Goal: Communication & Community: Share content

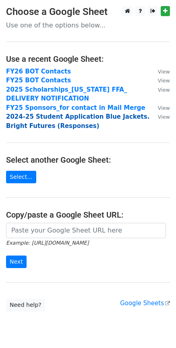
click at [77, 117] on strong "2024-25 Student Application Blue Jackets. Bright Futures (Responses)" at bounding box center [78, 121] width 144 height 17
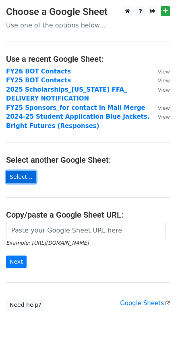
click at [24, 174] on link "Select..." at bounding box center [21, 177] width 30 height 13
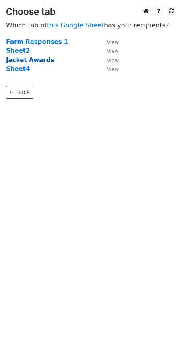
click at [34, 61] on strong "Jacket Awards" at bounding box center [30, 59] width 48 height 7
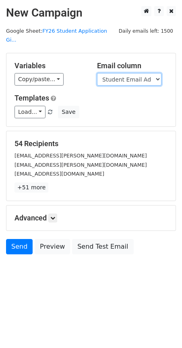
click at [153, 73] on select "Student Name Student Email Address Chapter Advisor Email SPONSOR" at bounding box center [129, 79] width 65 height 13
select select "Advisor Email"
click at [97, 73] on select "Student Name Student Email Address Chapter Advisor Email SPONSOR" at bounding box center [129, 79] width 65 height 13
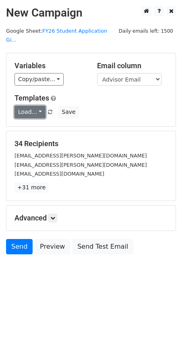
click at [18, 106] on link "Load..." at bounding box center [30, 112] width 31 height 13
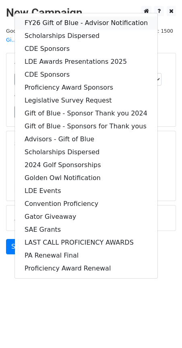
click at [64, 17] on link "FY26 Gift of Blue - Advisor Notification" at bounding box center [86, 23] width 143 height 13
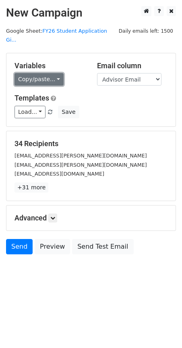
click at [54, 73] on link "Copy/paste..." at bounding box center [39, 79] width 49 height 13
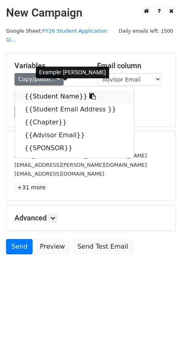
click at [67, 90] on link "{{Student Name}}" at bounding box center [74, 96] width 119 height 13
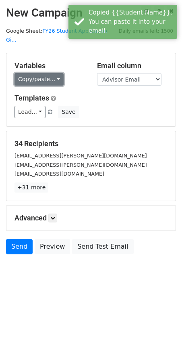
click at [33, 73] on link "Copy/paste..." at bounding box center [39, 79] width 49 height 13
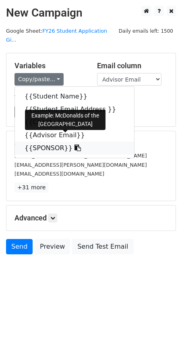
click at [46, 142] on link "{{SPONSOR}}" at bounding box center [74, 148] width 119 height 13
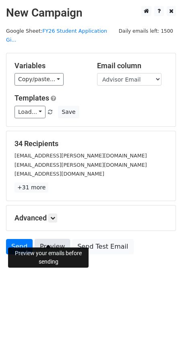
click at [50, 245] on link "Preview" at bounding box center [53, 246] width 36 height 15
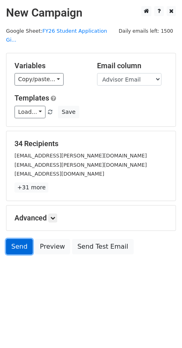
click at [28, 239] on link "Send" at bounding box center [19, 246] width 27 height 15
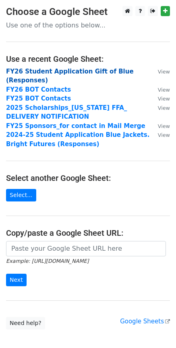
click at [38, 69] on strong "FY26 Student Application Gift of Blue (Responses)" at bounding box center [70, 76] width 128 height 17
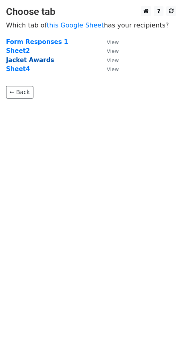
click at [26, 59] on strong "Jacket Awards" at bounding box center [30, 59] width 48 height 7
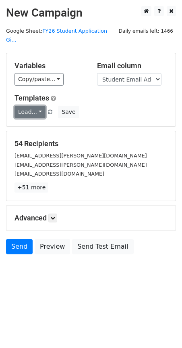
click at [31, 106] on link "Load..." at bounding box center [30, 112] width 31 height 13
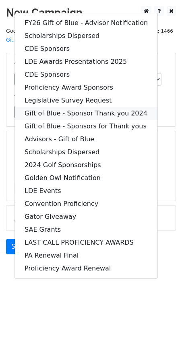
click at [40, 107] on link "Gift of Blue - Sponsor Thank you 2024" at bounding box center [86, 113] width 143 height 13
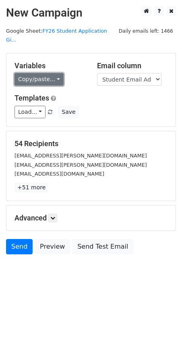
click at [46, 73] on link "Copy/paste..." at bounding box center [39, 79] width 49 height 13
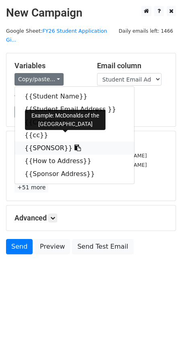
click at [75, 144] on icon at bounding box center [78, 147] width 6 height 6
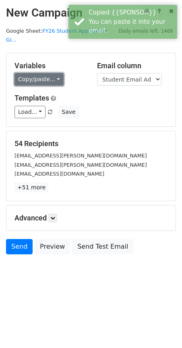
click at [40, 73] on link "Copy/paste..." at bounding box center [39, 79] width 49 height 13
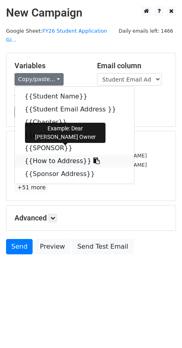
click at [59, 155] on link "{{How to Address}}" at bounding box center [74, 161] width 119 height 13
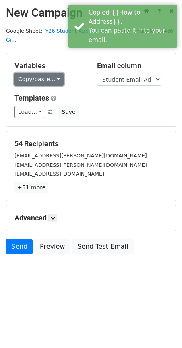
click at [49, 73] on link "Copy/paste..." at bounding box center [39, 79] width 49 height 13
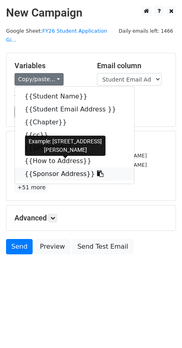
click at [82, 167] on link "{{Sponsor Address}}" at bounding box center [74, 173] width 119 height 13
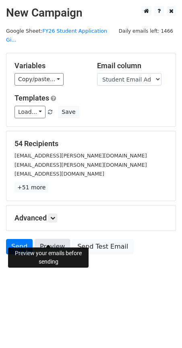
click at [47, 240] on link "Preview" at bounding box center [53, 246] width 36 height 15
click at [49, 239] on link "Preview" at bounding box center [53, 246] width 36 height 15
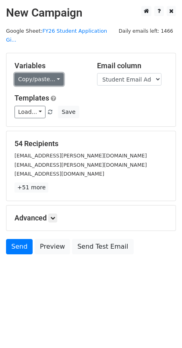
click at [48, 74] on link "Copy/paste..." at bounding box center [39, 79] width 49 height 13
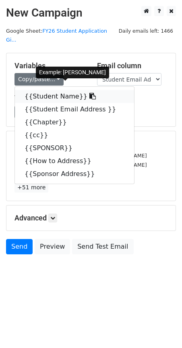
click at [51, 90] on link "{{Student Name}}" at bounding box center [74, 96] width 119 height 13
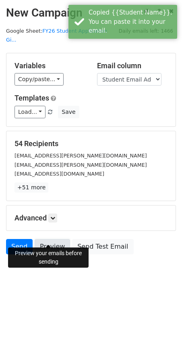
click at [58, 239] on link "Preview" at bounding box center [53, 246] width 36 height 15
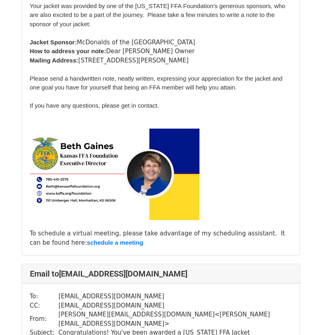
scroll to position [1412, 0]
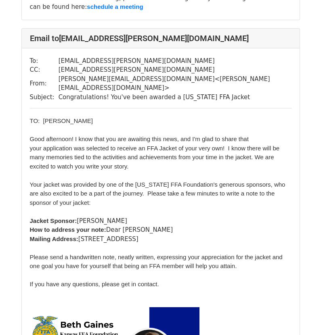
scroll to position [161, 0]
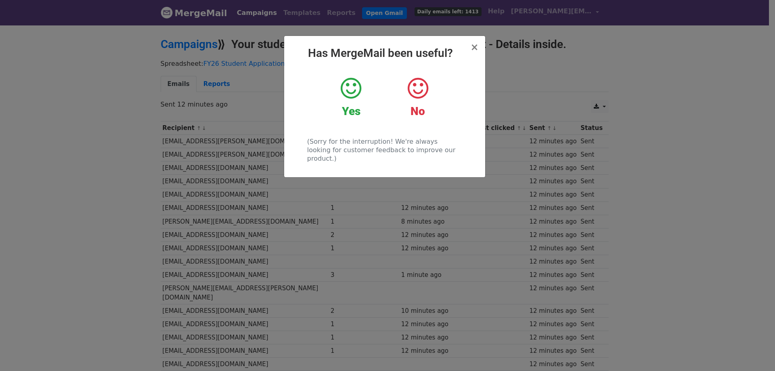
click at [471, 50] on h2 "Has MergeMail been useful?" at bounding box center [385, 53] width 188 height 14
click at [477, 46] on span "×" at bounding box center [474, 47] width 8 height 11
